Goal: Navigation & Orientation: Find specific page/section

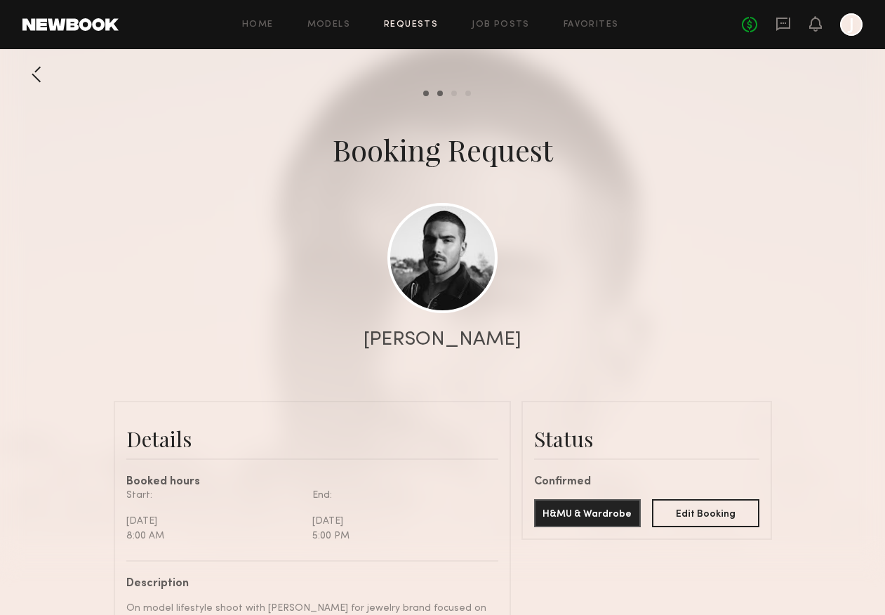
click at [43, 77] on div at bounding box center [36, 74] width 28 height 28
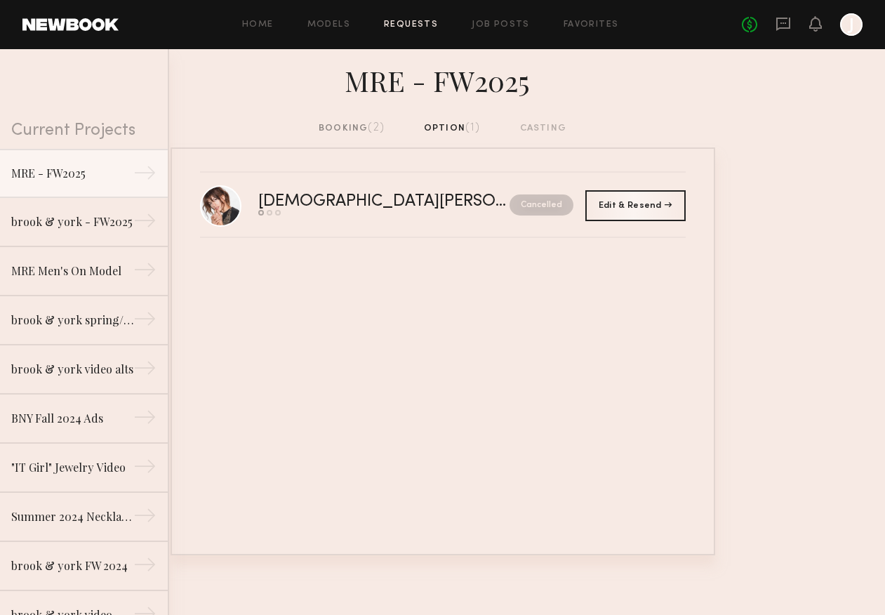
click at [376, 125] on span "(2)" at bounding box center [376, 127] width 17 height 11
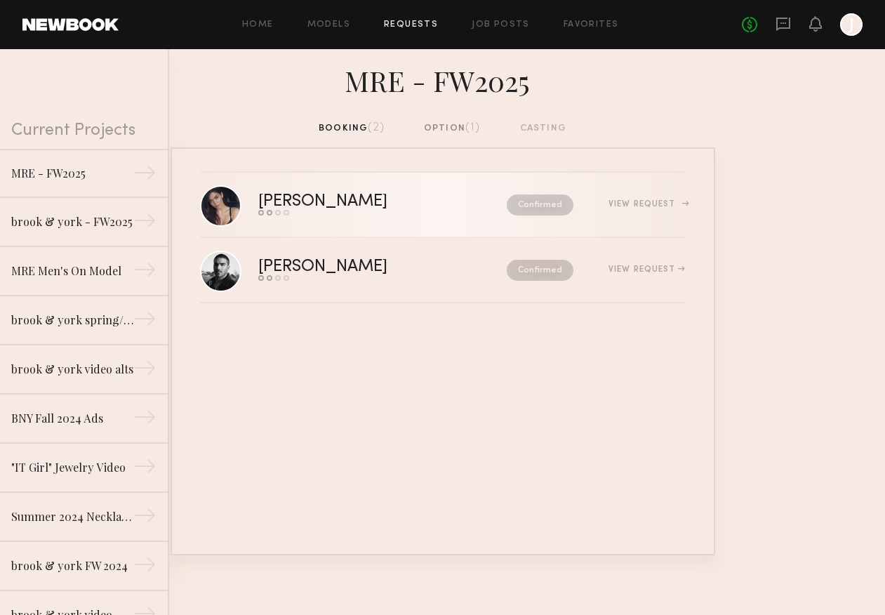
click at [294, 206] on div "[PERSON_NAME]" at bounding box center [352, 202] width 189 height 16
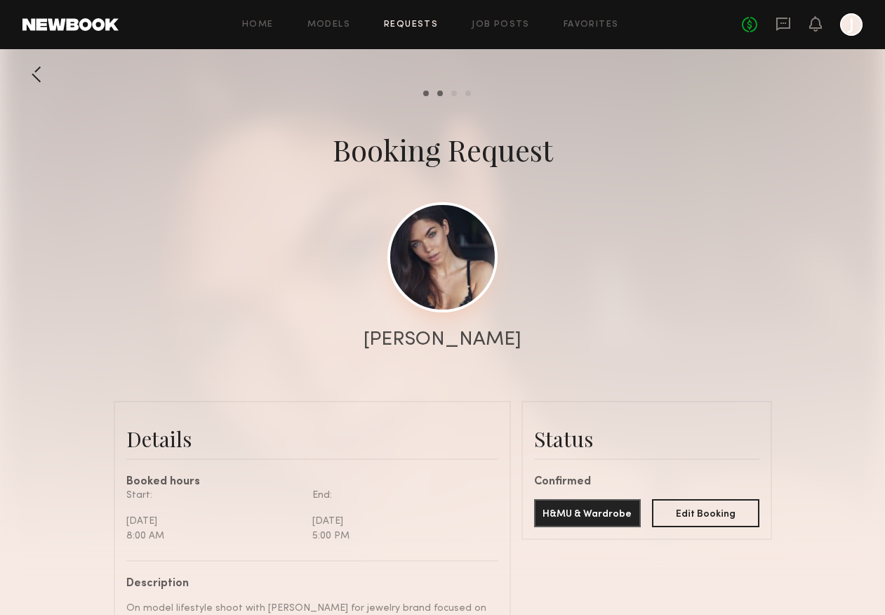
click at [425, 299] on link at bounding box center [443, 257] width 110 height 110
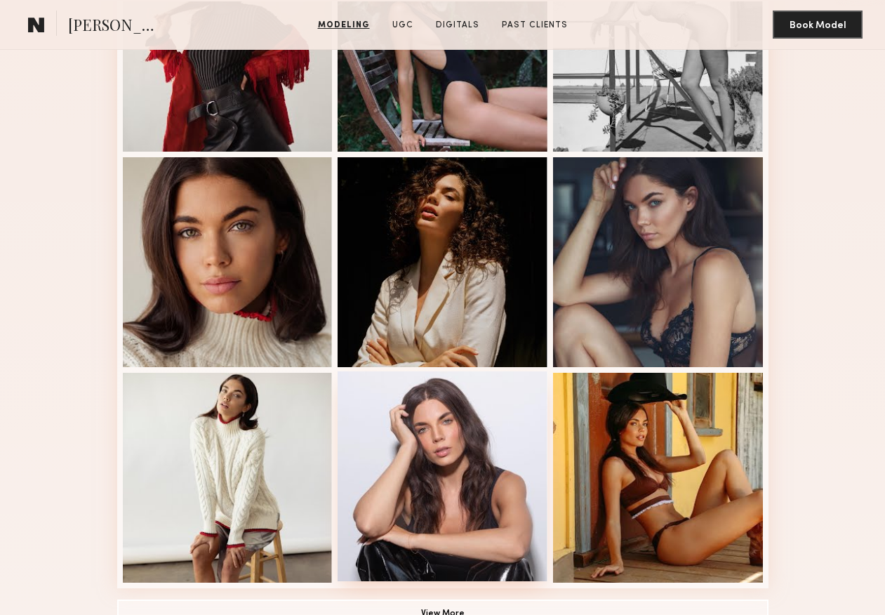
scroll to position [963, 0]
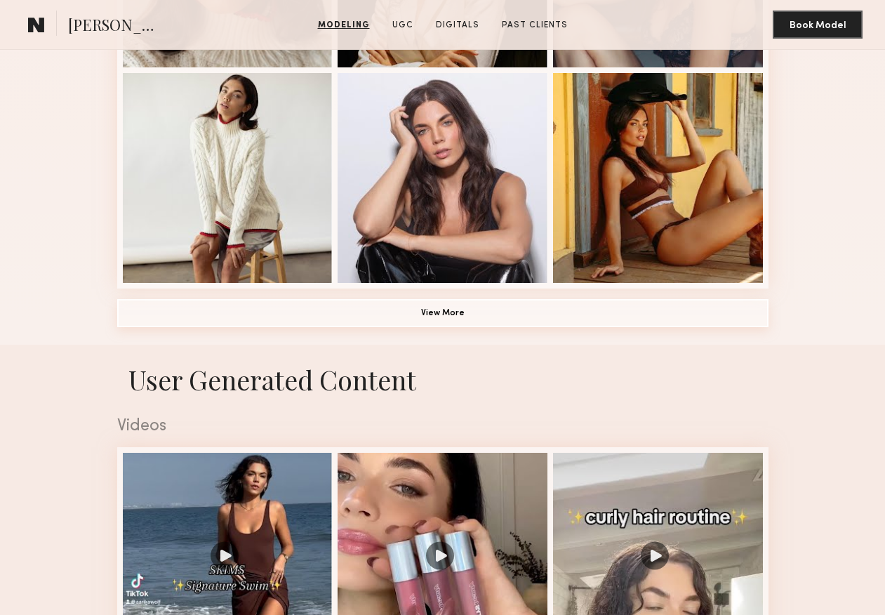
click at [452, 309] on button "View More" at bounding box center [442, 313] width 651 height 28
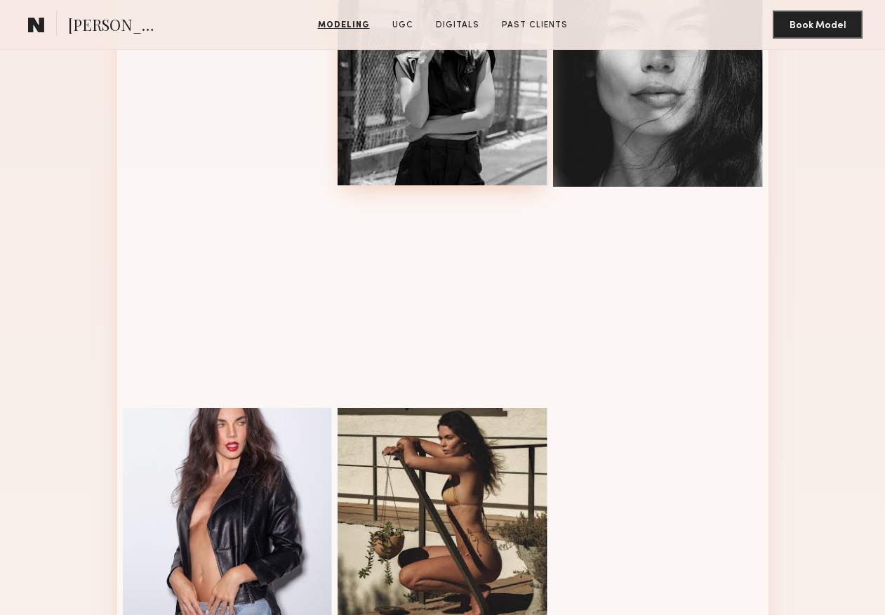
scroll to position [1188, 0]
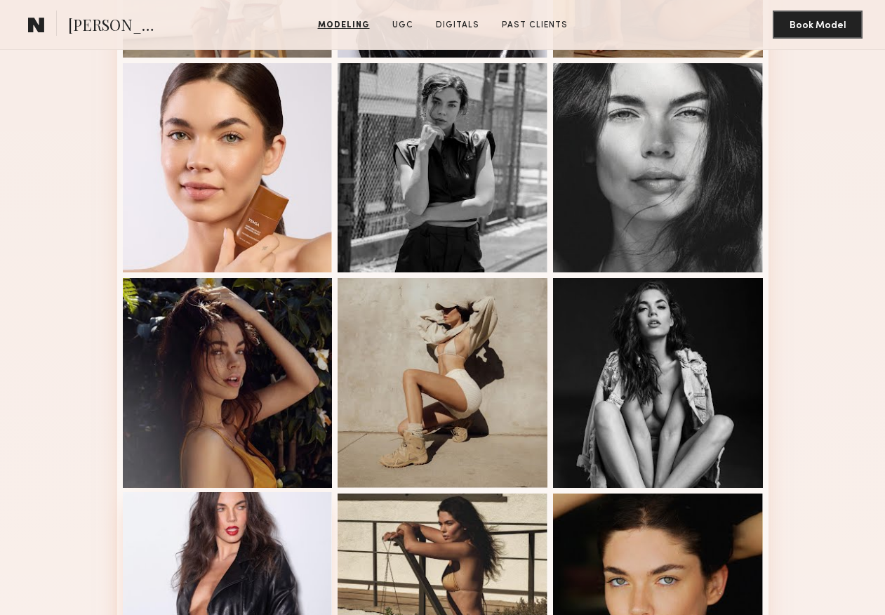
click at [244, 569] on div at bounding box center [228, 597] width 210 height 210
